Goal: Use online tool/utility

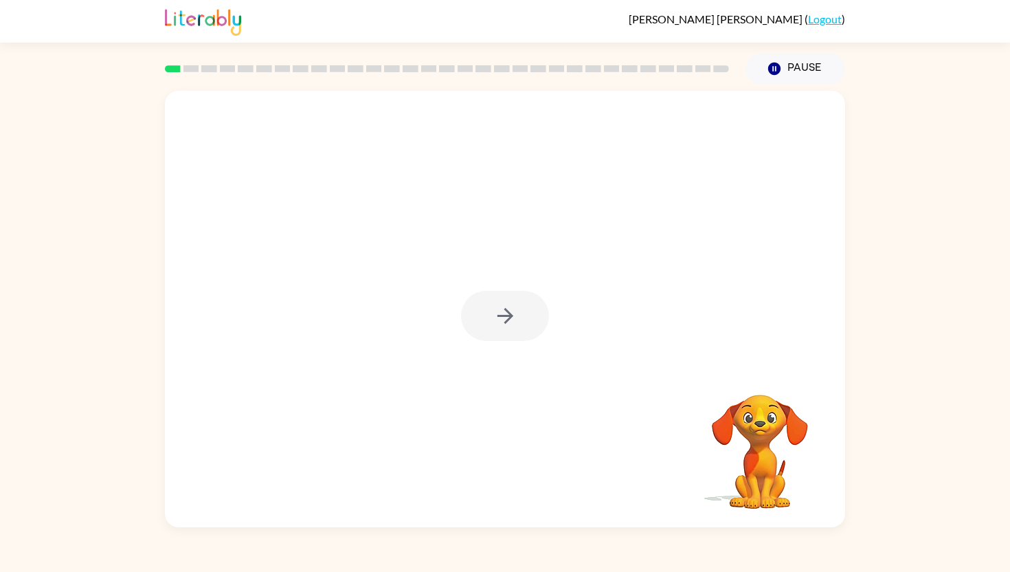
drag, startPoint x: 504, startPoint y: 319, endPoint x: 530, endPoint y: 319, distance: 26.1
click at [507, 319] on div at bounding box center [505, 316] width 88 height 50
click at [516, 303] on button "button" at bounding box center [505, 316] width 88 height 50
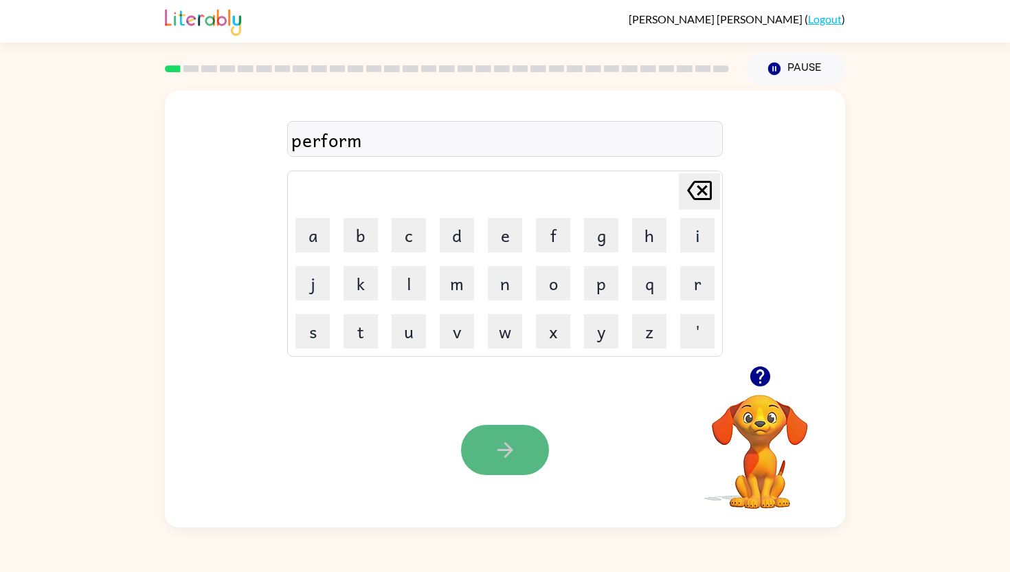
click at [484, 455] on button "button" at bounding box center [505, 450] width 88 height 50
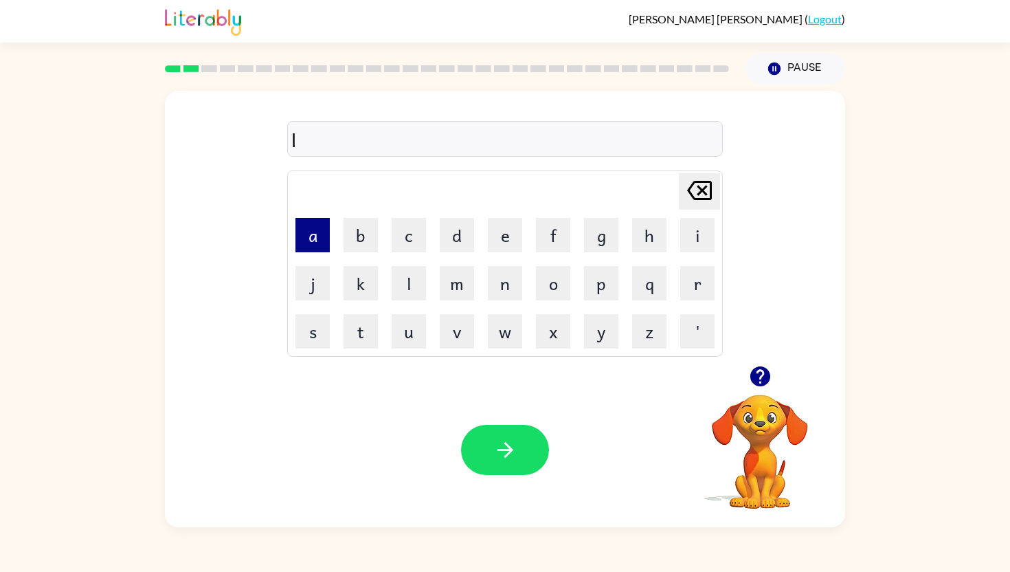
click at [319, 229] on button "a" at bounding box center [312, 235] width 34 height 34
click at [510, 324] on button "w" at bounding box center [505, 331] width 34 height 34
click at [465, 238] on button "d" at bounding box center [457, 235] width 34 height 34
type button "d"
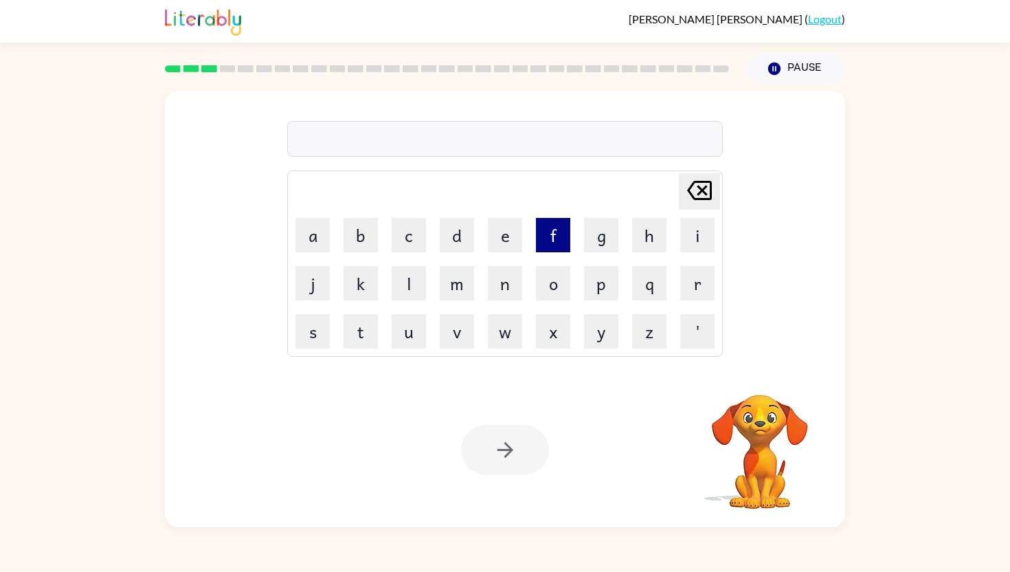
click at [557, 233] on button "f" at bounding box center [553, 235] width 34 height 34
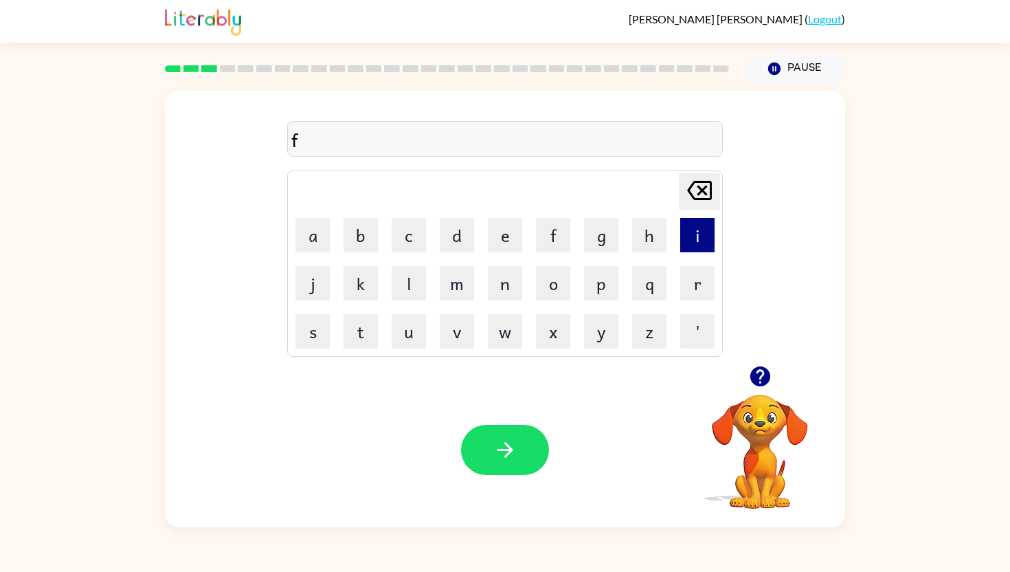
click at [685, 234] on button "i" at bounding box center [697, 235] width 34 height 34
click at [704, 286] on button "r" at bounding box center [697, 283] width 34 height 34
click at [510, 233] on button "e" at bounding box center [505, 235] width 34 height 34
type button "e"
click at [488, 218] on button "e" at bounding box center [505, 235] width 34 height 34
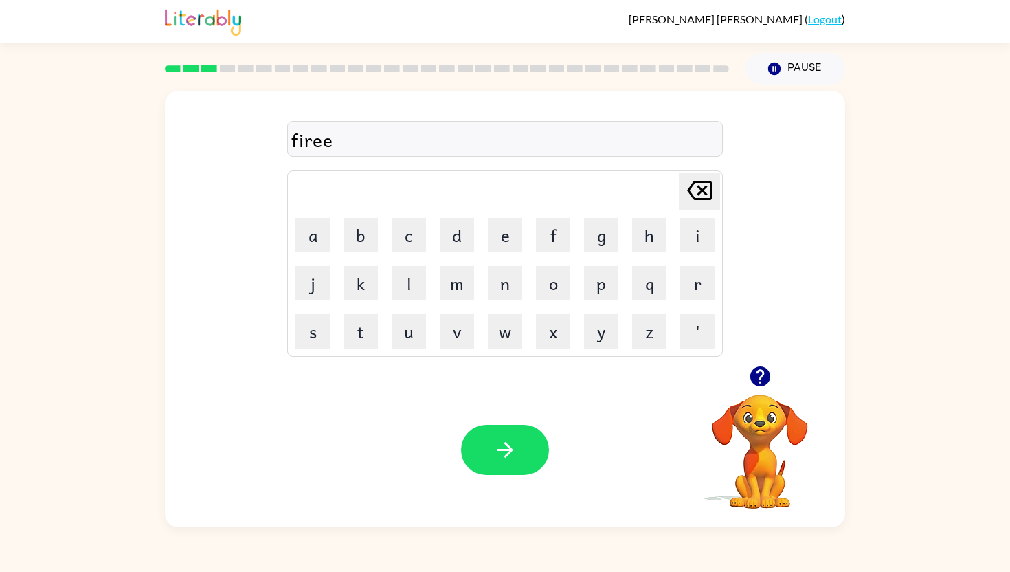
click at [488, 218] on button "e" at bounding box center [505, 235] width 34 height 34
click at [612, 283] on button "p" at bounding box center [601, 283] width 34 height 34
type button "p"
click at [584, 266] on button "p" at bounding box center [601, 283] width 34 height 34
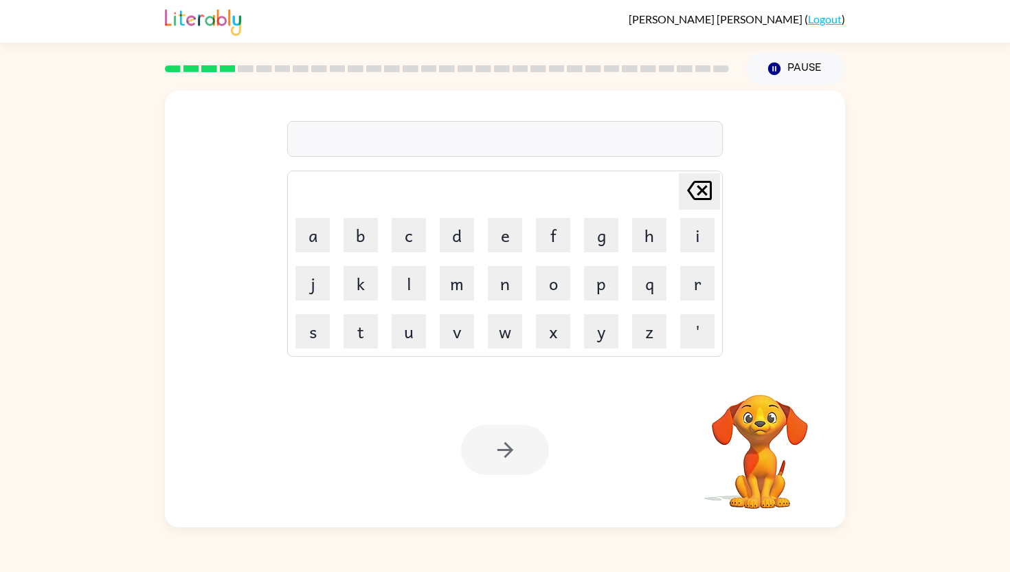
click at [448, 139] on div at bounding box center [505, 139] width 436 height 36
click at [311, 340] on button "s" at bounding box center [312, 331] width 34 height 34
click at [413, 249] on button "c" at bounding box center [409, 235] width 34 height 34
type button "c"
click at [506, 443] on icon "button" at bounding box center [505, 450] width 24 height 24
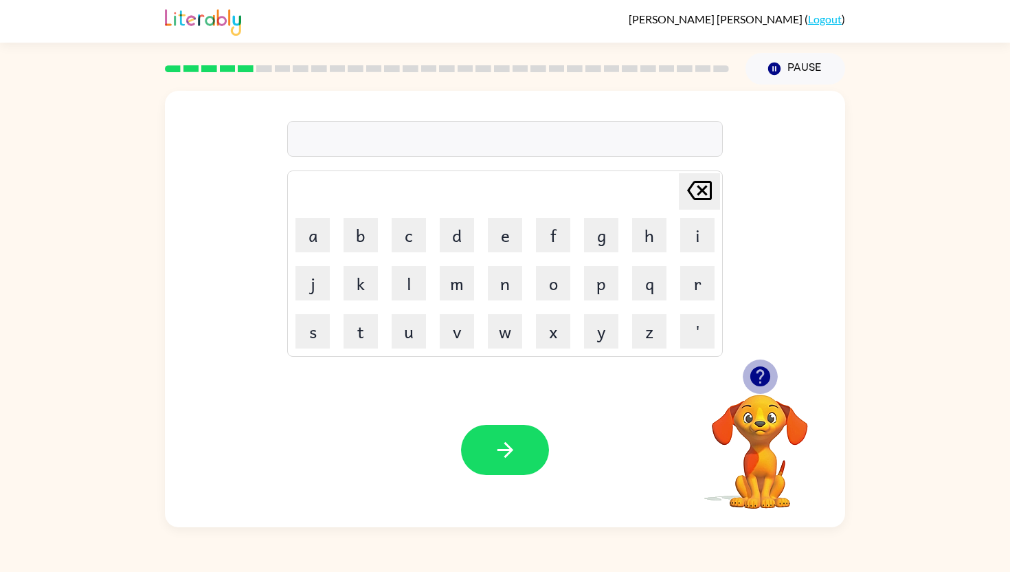
click at [755, 379] on icon "button" at bounding box center [760, 376] width 20 height 20
click at [499, 240] on button "e" at bounding box center [505, 235] width 34 height 34
click at [500, 280] on button "n" at bounding box center [505, 283] width 34 height 34
click at [547, 288] on button "o" at bounding box center [553, 283] width 34 height 34
click at [696, 278] on button "r" at bounding box center [697, 283] width 34 height 34
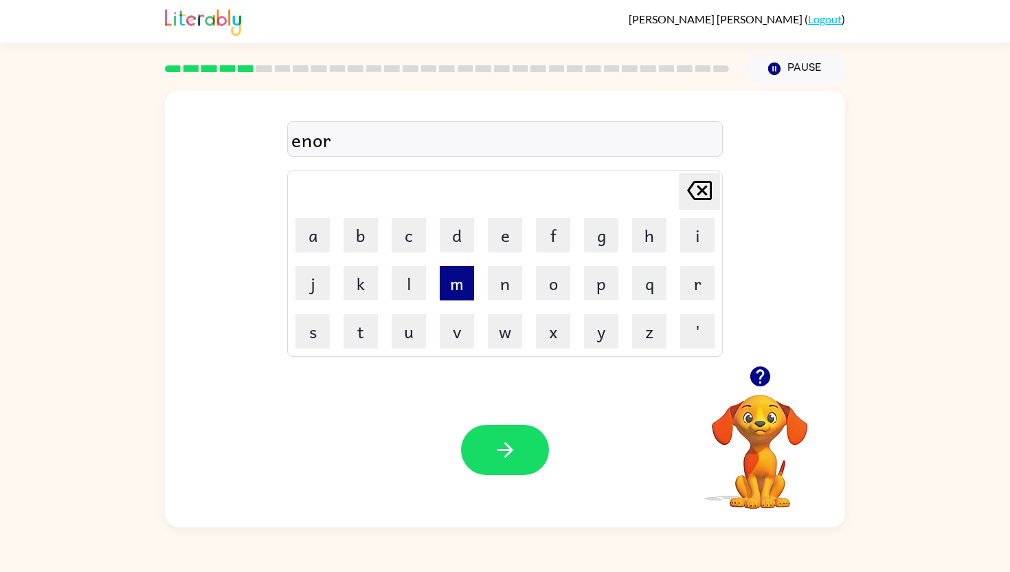
click at [459, 276] on button "m" at bounding box center [457, 283] width 34 height 34
click at [307, 241] on button "a" at bounding box center [312, 235] width 34 height 34
click at [315, 323] on button "s" at bounding box center [312, 331] width 34 height 34
click at [504, 449] on icon "button" at bounding box center [505, 450] width 24 height 24
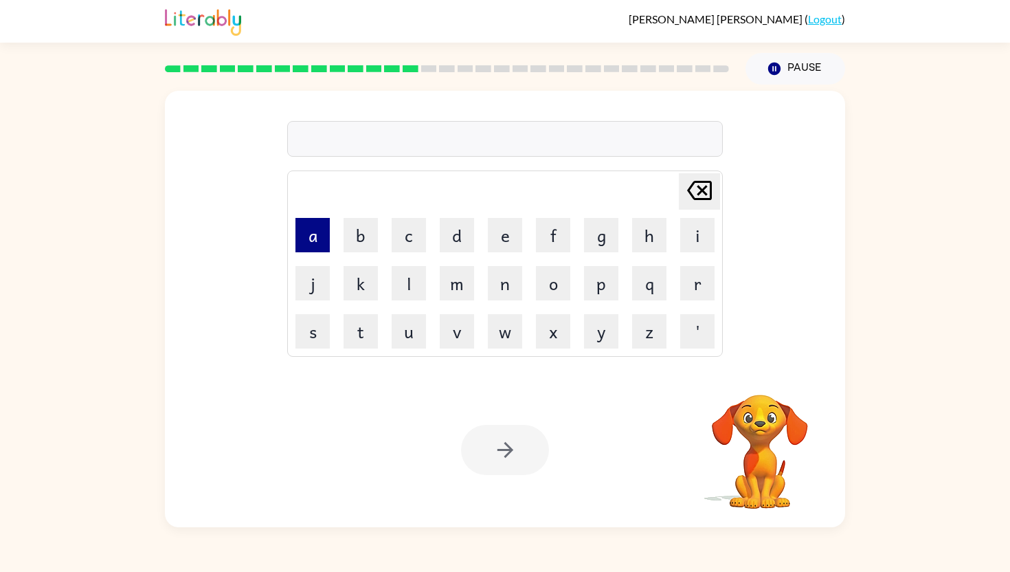
click at [319, 230] on button "a" at bounding box center [312, 235] width 34 height 34
type button "a"
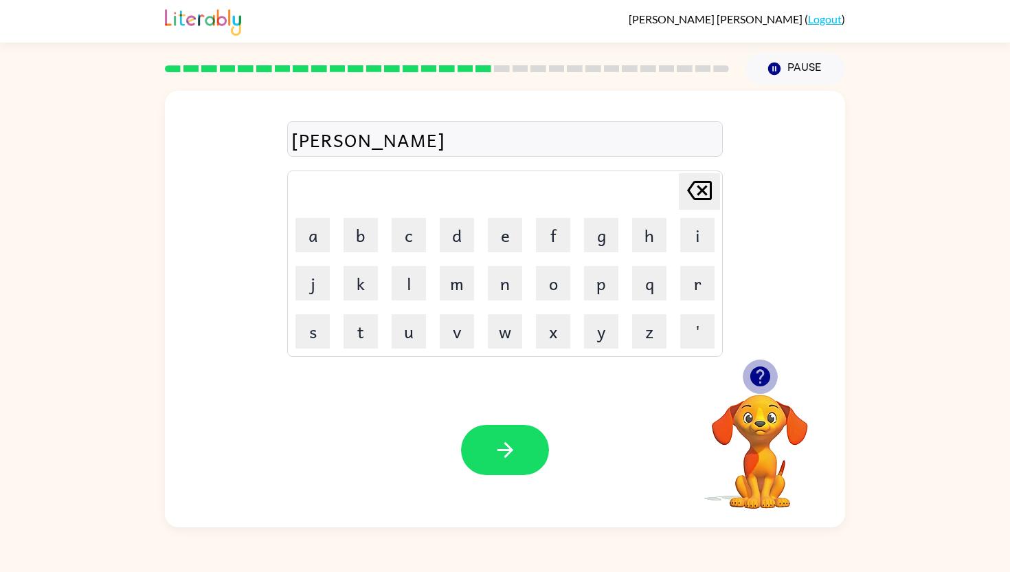
click at [754, 377] on icon "button" at bounding box center [760, 376] width 20 height 20
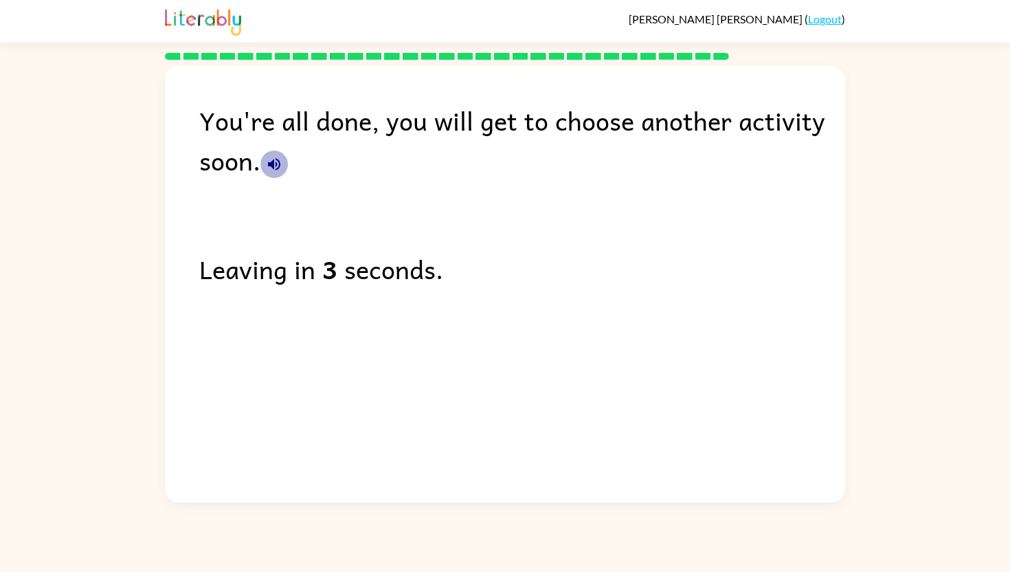
click at [271, 160] on icon "button" at bounding box center [274, 164] width 16 height 16
